Goal: Navigation & Orientation: Find specific page/section

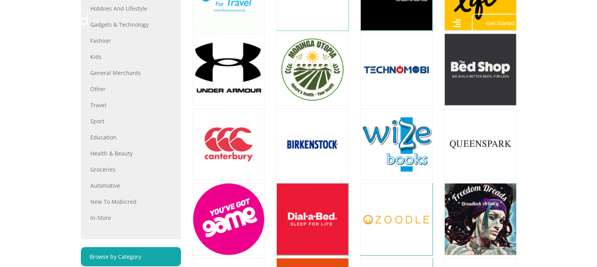
scroll to position [390, 0]
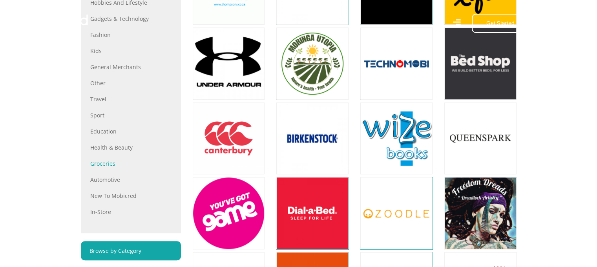
click at [108, 163] on link "Groceries" at bounding box center [130, 163] width 81 height 8
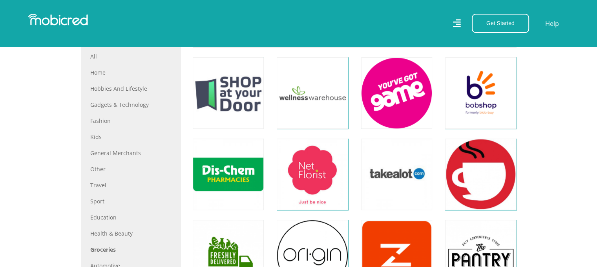
scroll to position [364, 0]
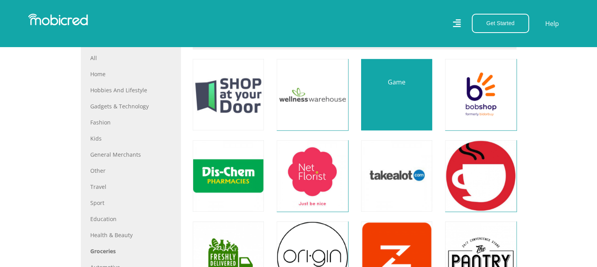
click at [399, 106] on link at bounding box center [397, 95] width 84 height 84
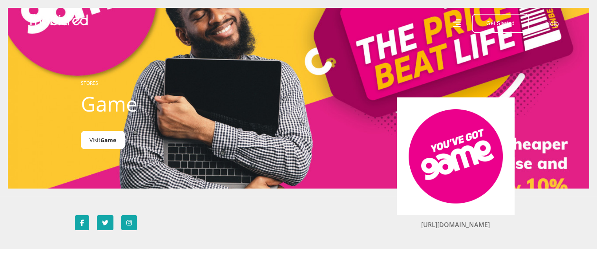
click at [111, 137] on span "Game" at bounding box center [109, 139] width 16 height 7
